Goal: Information Seeking & Learning: Learn about a topic

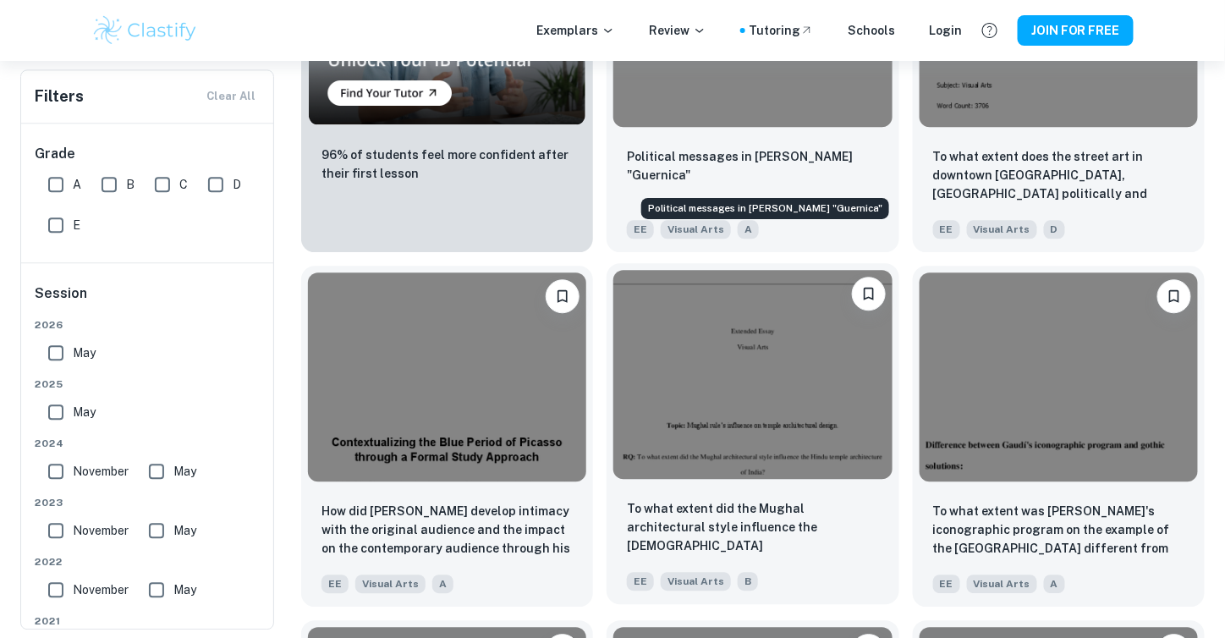
scroll to position [1353, 0]
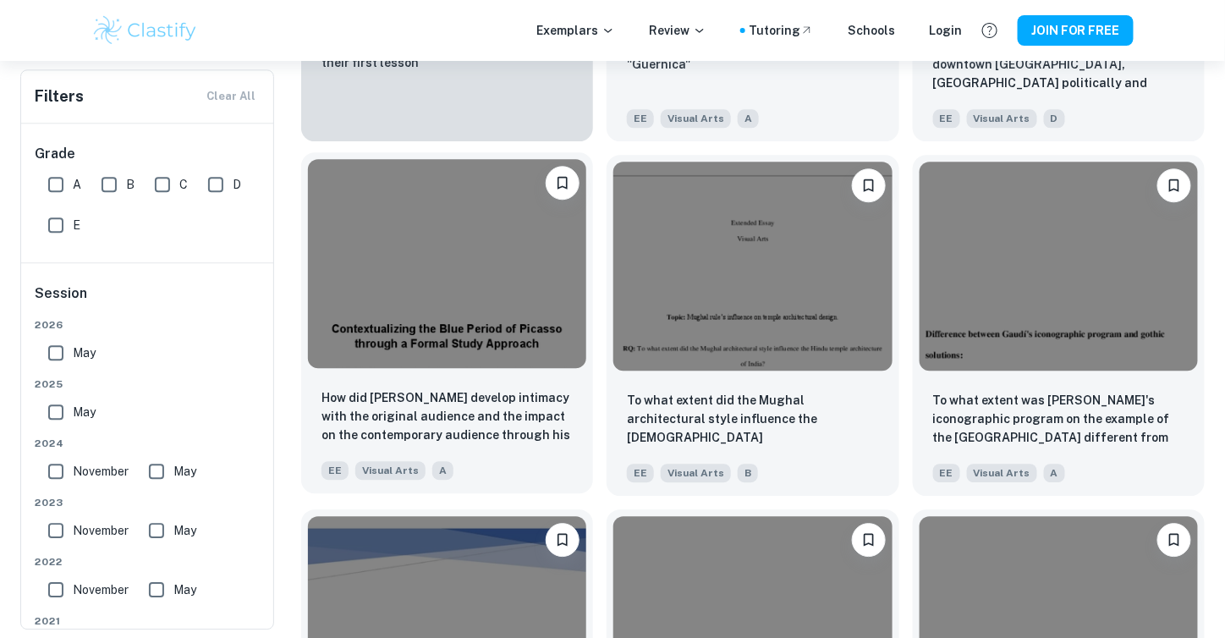
click at [502, 467] on div "EE Visual Arts A" at bounding box center [440, 466] width 251 height 27
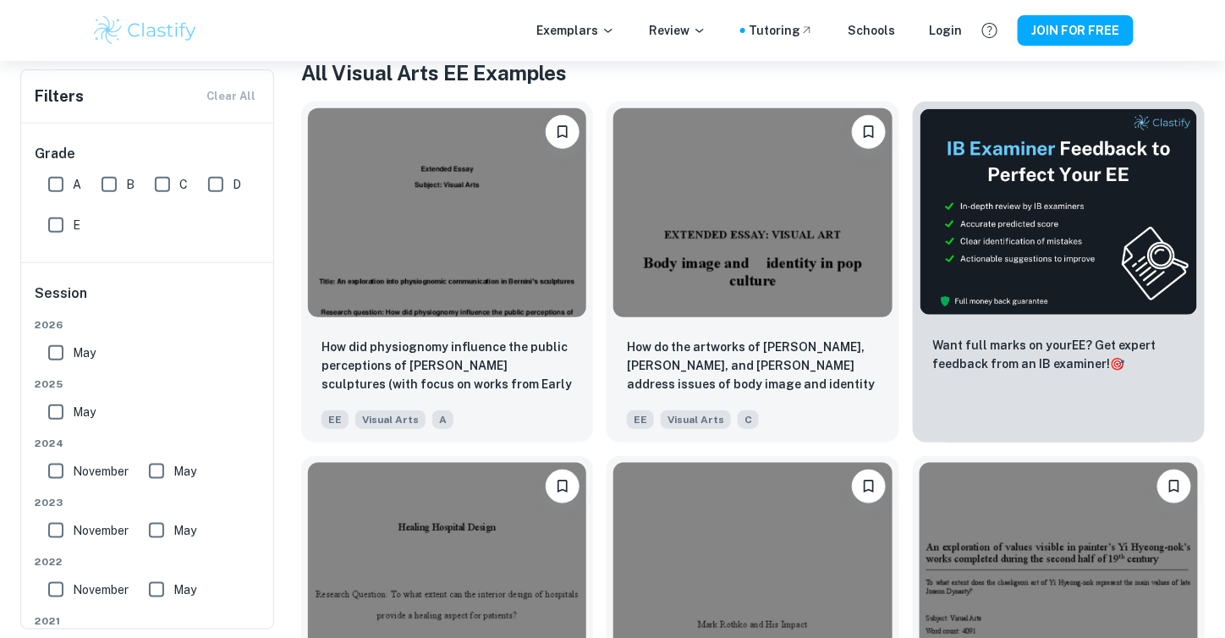
scroll to position [508, 0]
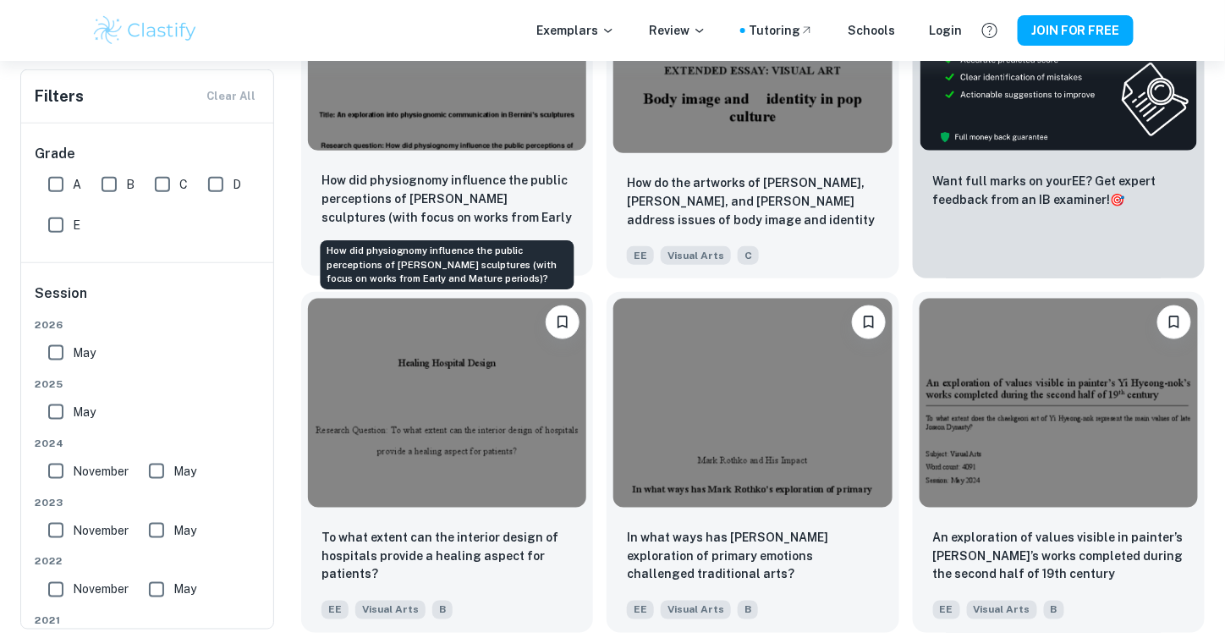
click at [498, 202] on p "How did physiognomy influence the public perceptions of [PERSON_NAME] sculpture…" at bounding box center [446, 200] width 251 height 58
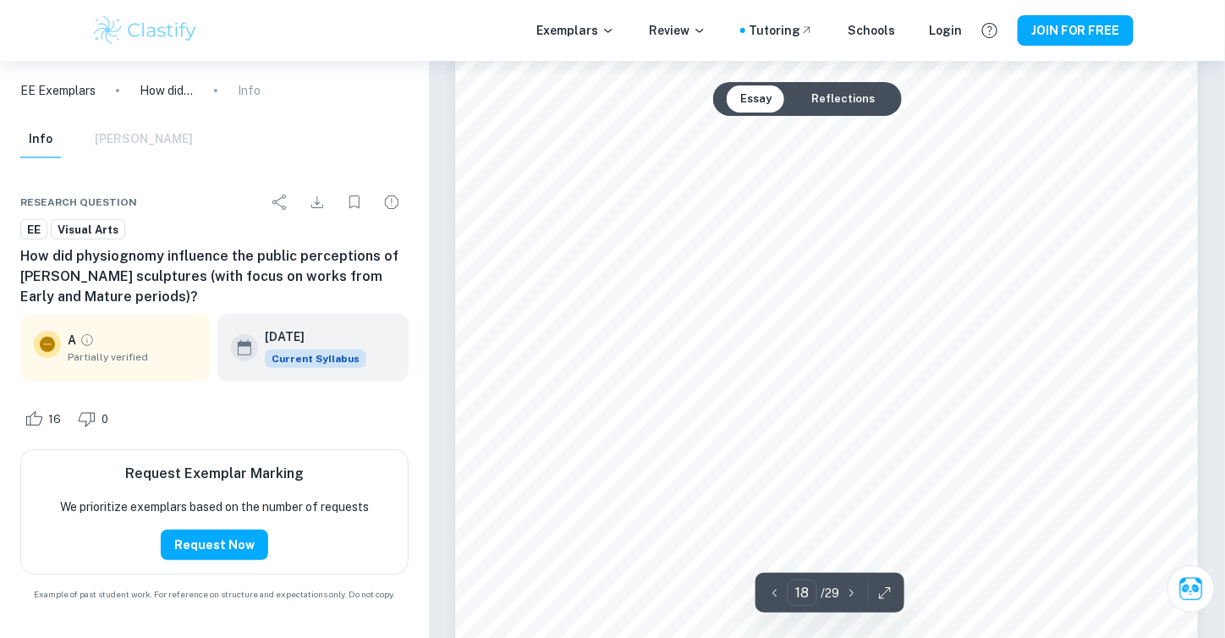
scroll to position [17257, 0]
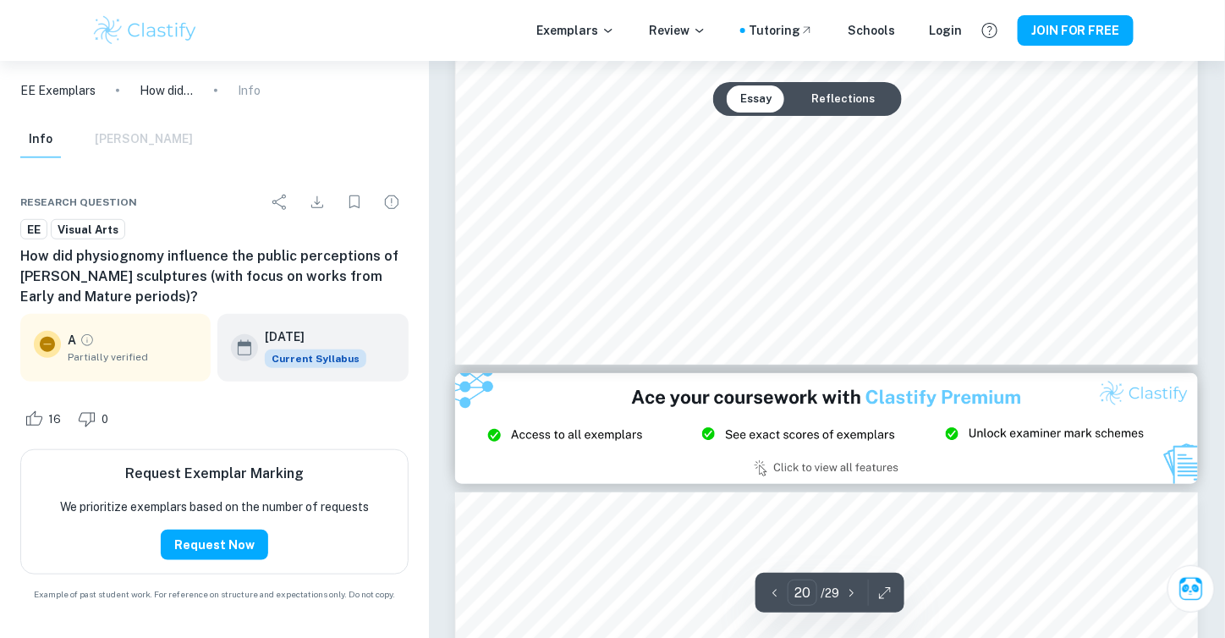
type input "21"
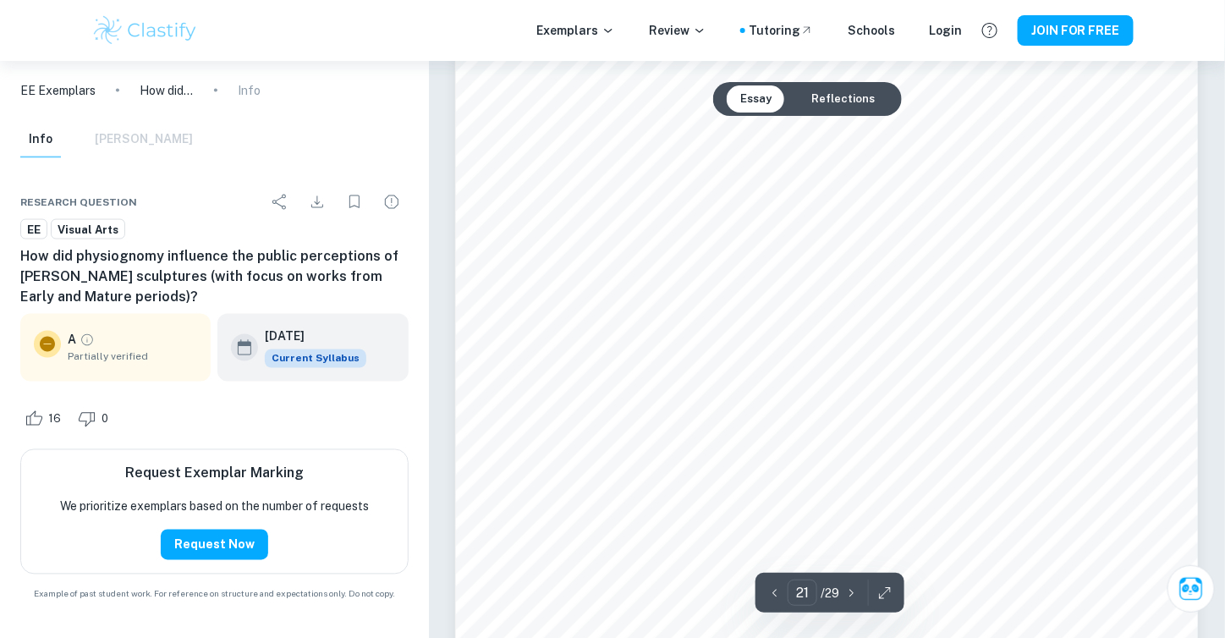
scroll to position [20641, 0]
